Goal: Navigation & Orientation: Find specific page/section

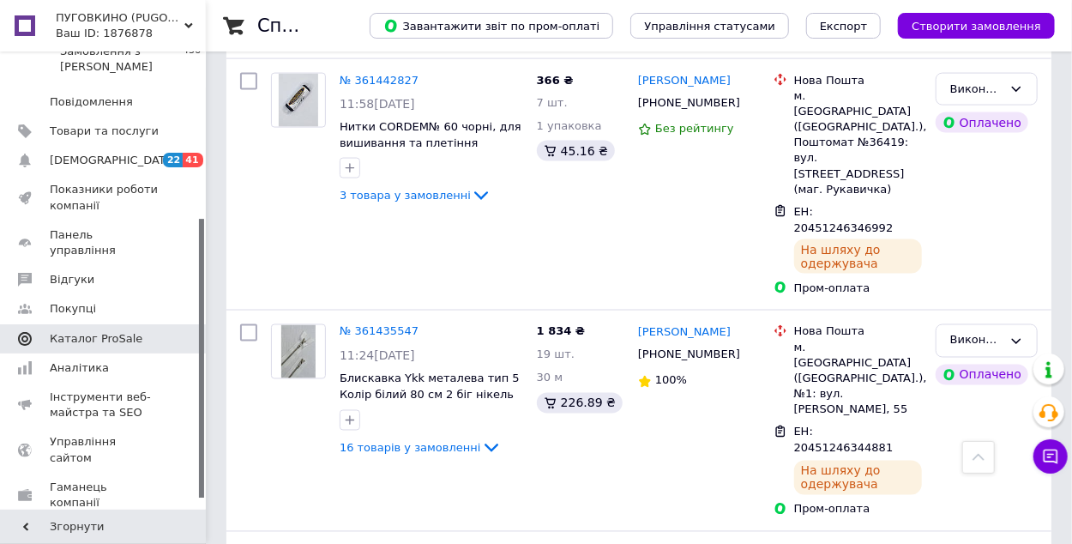
scroll to position [290, 0]
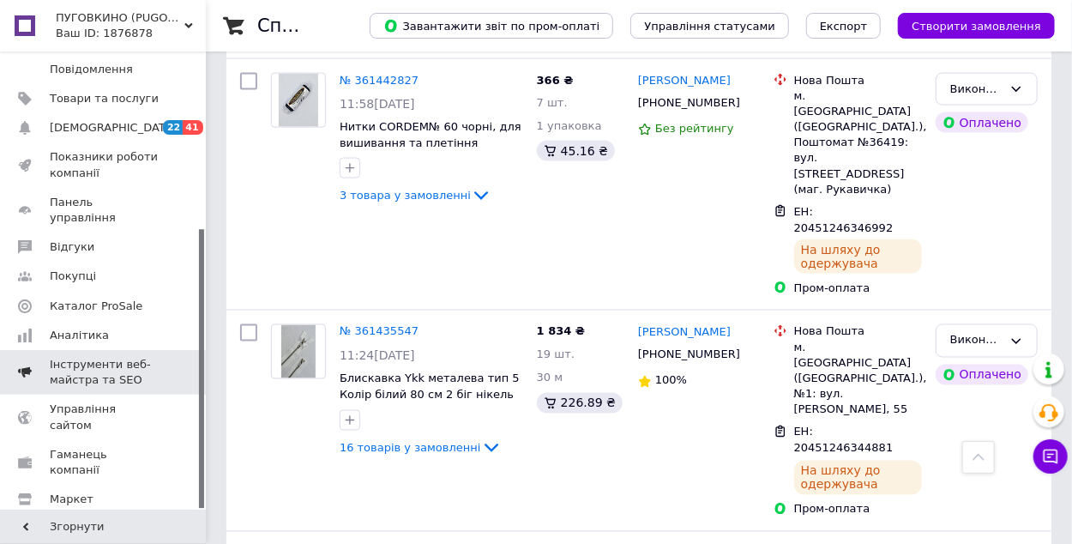
click at [78, 357] on span "Інструменти веб-майстра та SEO" at bounding box center [104, 372] width 109 height 31
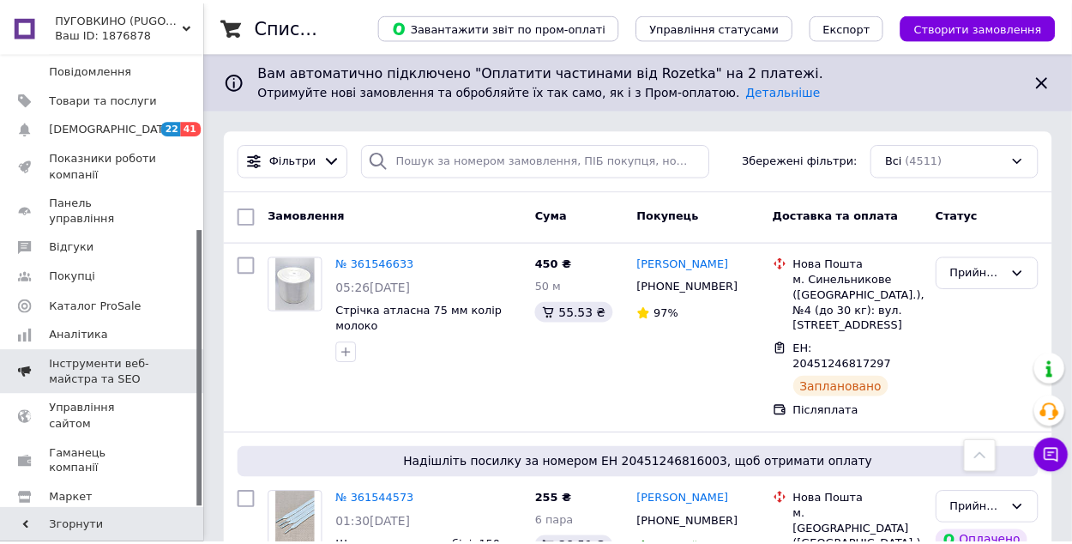
scroll to position [273, 0]
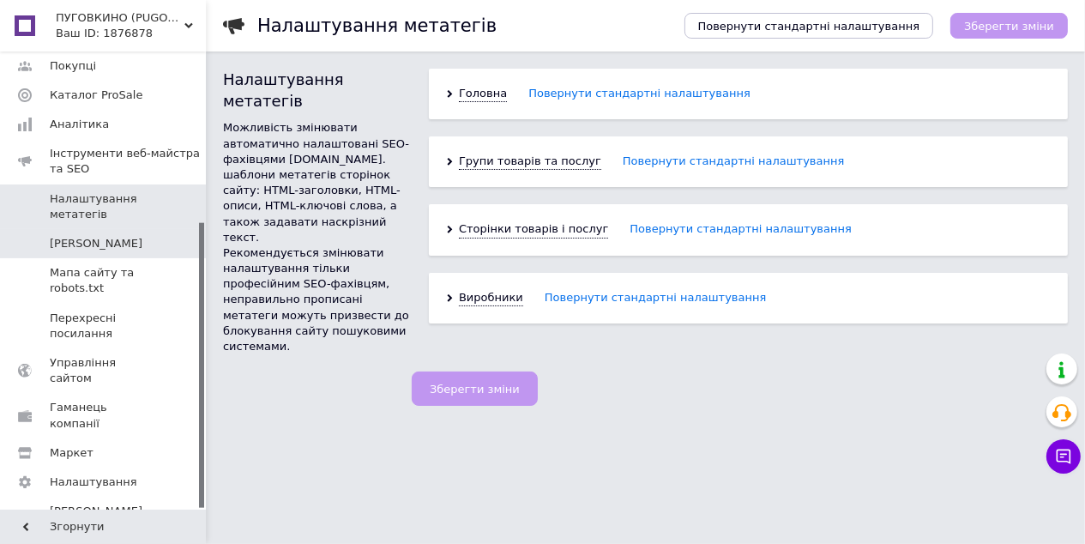
click at [68, 248] on span "[PERSON_NAME]" at bounding box center [96, 243] width 93 height 15
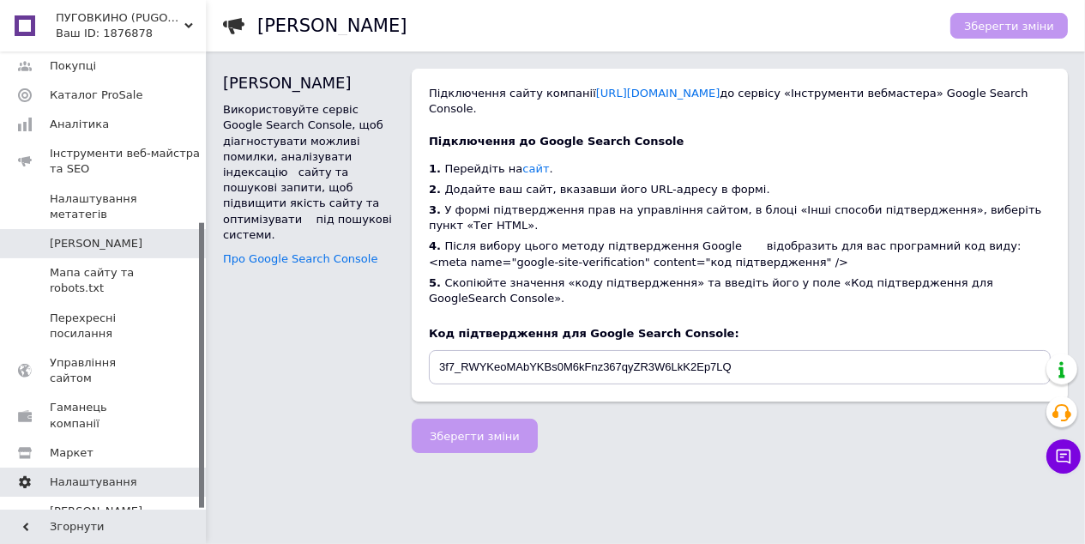
click at [82, 474] on span "Налаштування" at bounding box center [94, 481] width 88 height 15
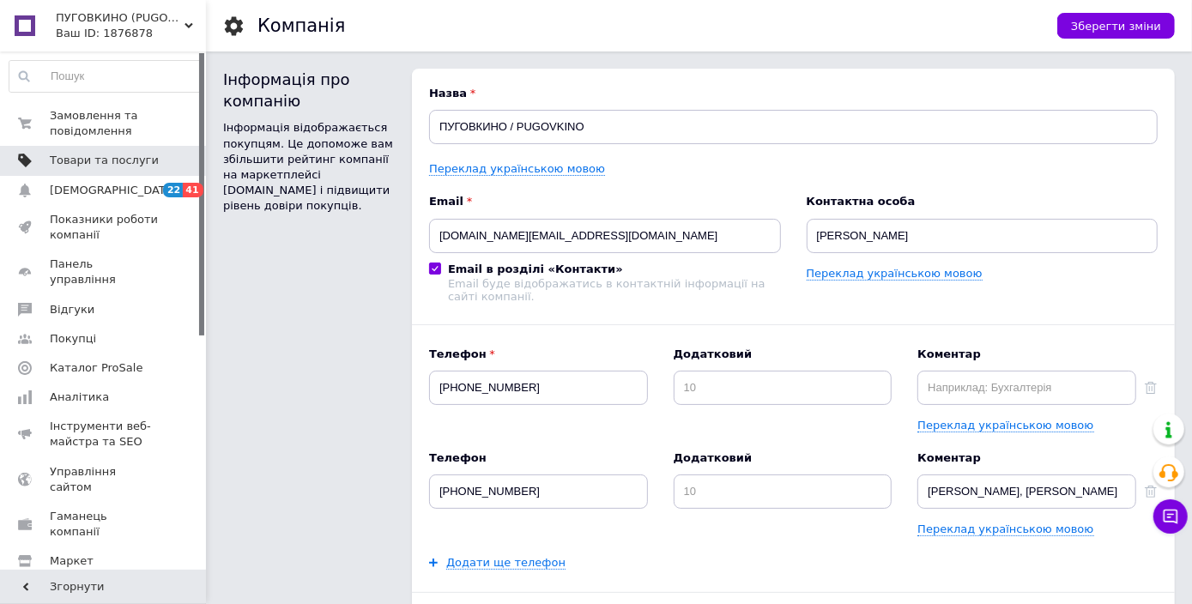
click at [114, 167] on span "Товари та послуги" at bounding box center [104, 160] width 109 height 15
